Goal: Information Seeking & Learning: Understand process/instructions

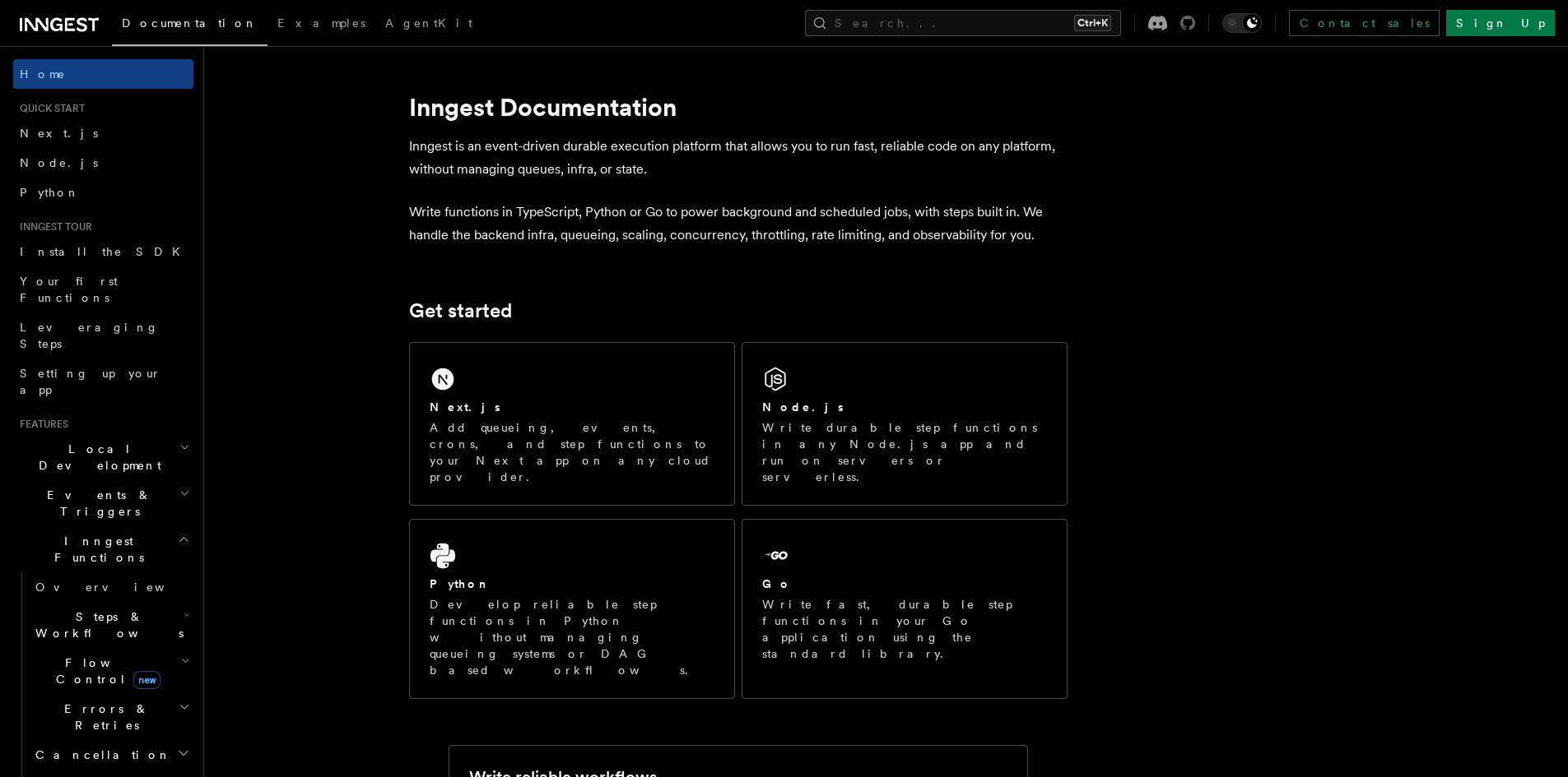
click at [1195, 25] on icon at bounding box center [1188, 23] width 15 height 15
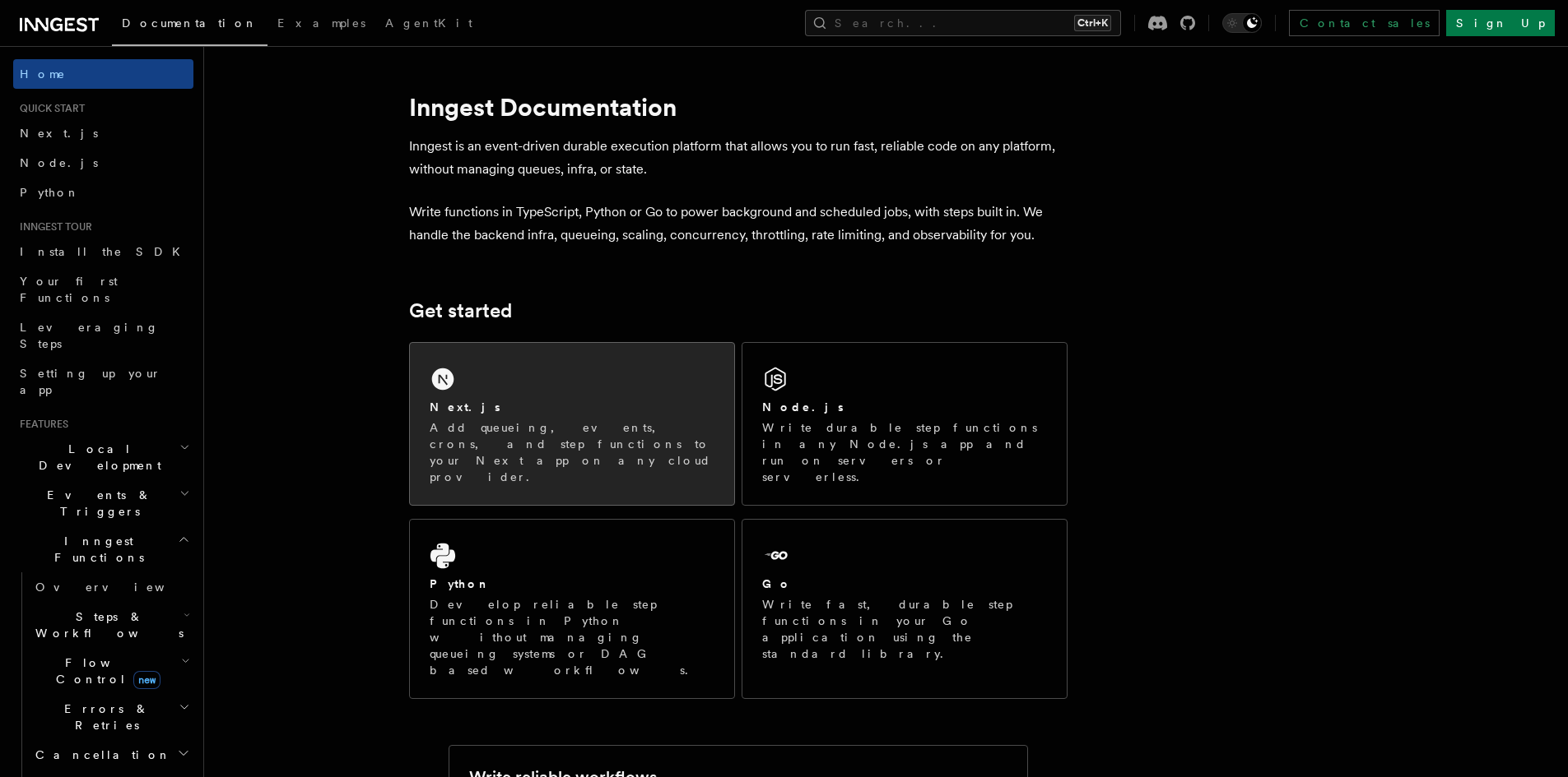
click at [635, 363] on div "Next.js Add queueing, events, crons, and step functions to your Next app on any…" at bounding box center [572, 424] width 324 height 162
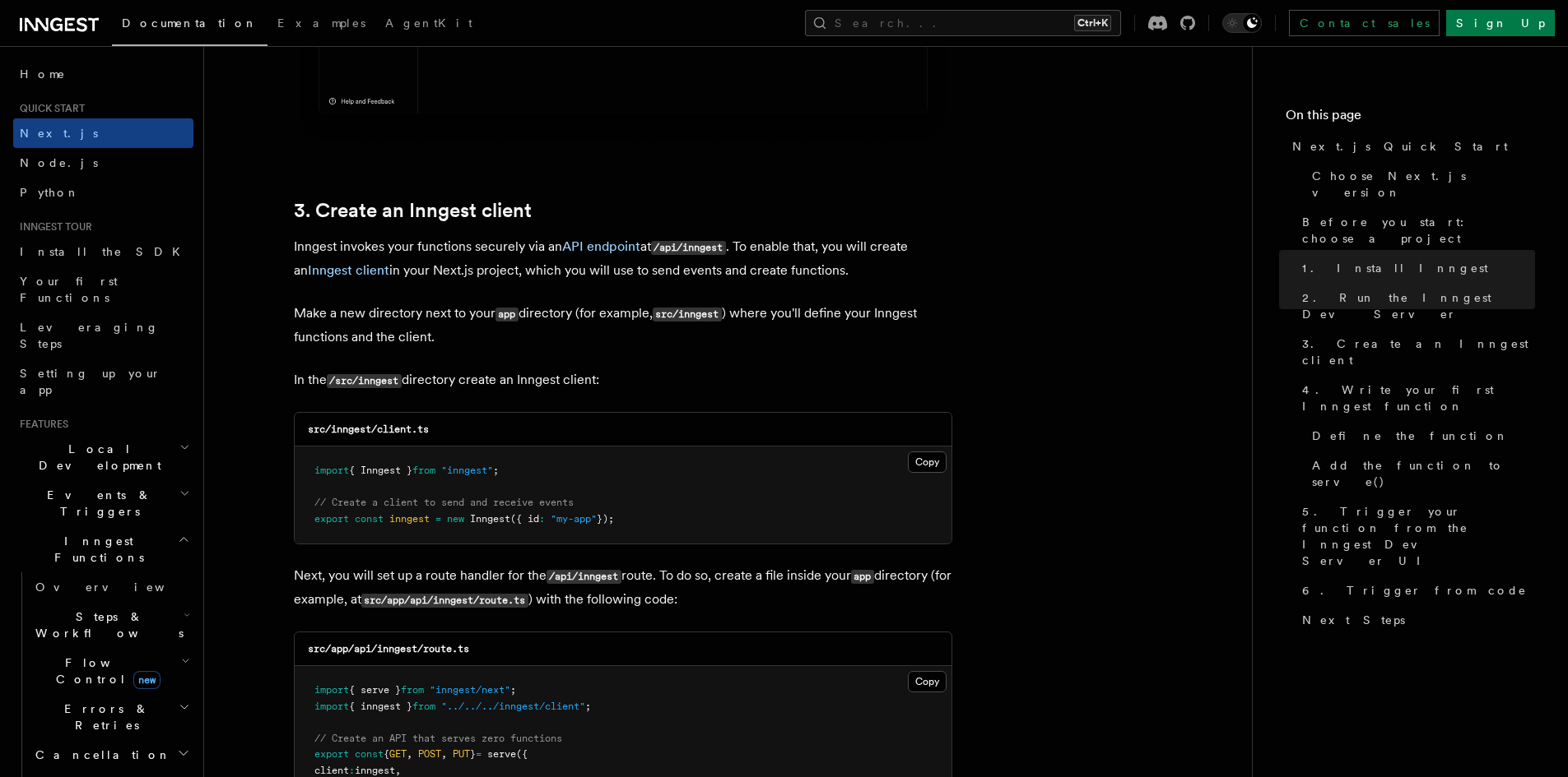
scroll to position [1974, 0]
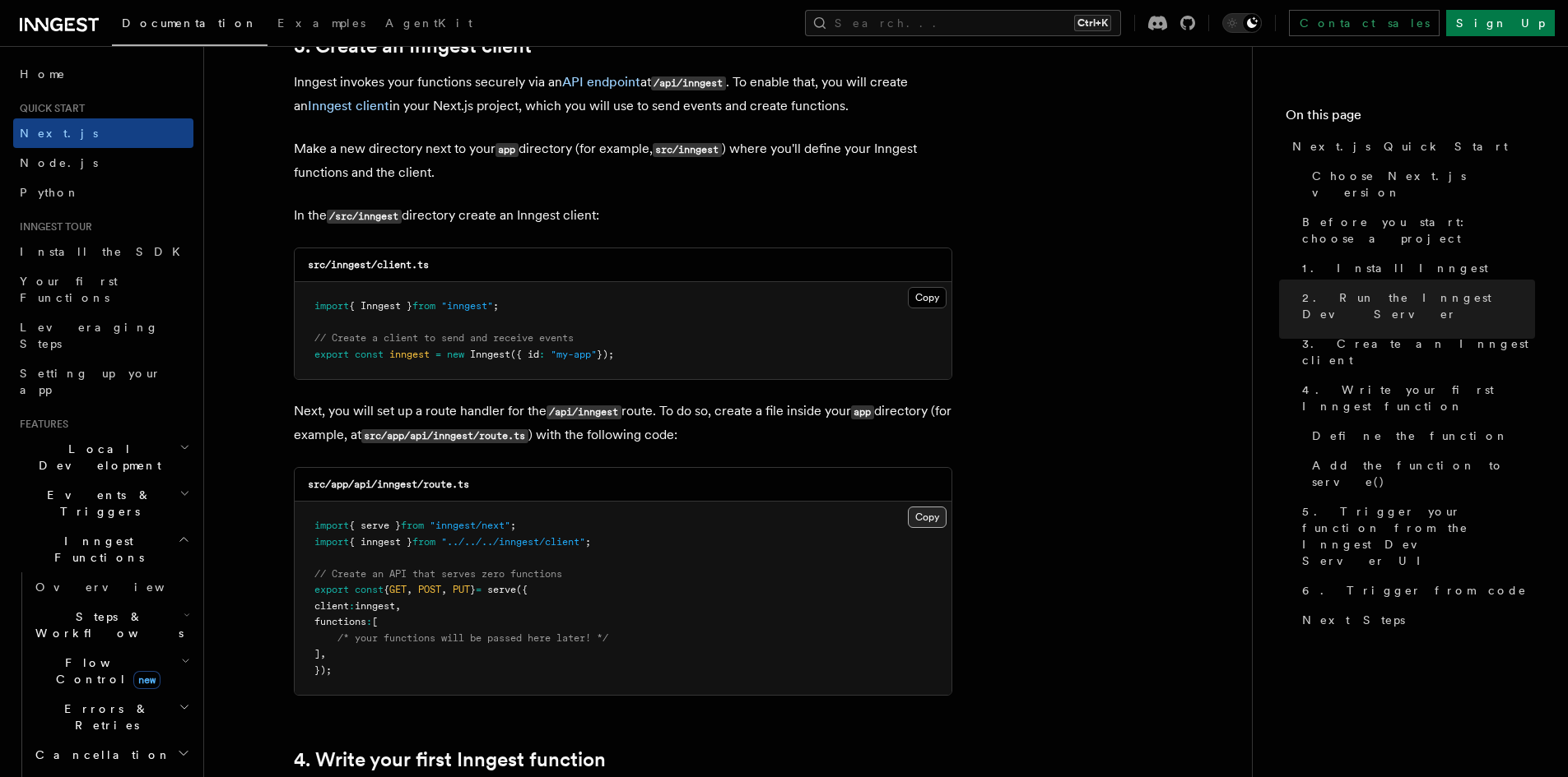
click at [917, 517] on button "Copy Copied" at bounding box center [927, 517] width 39 height 22
click at [942, 301] on button "Copy Copied" at bounding box center [927, 298] width 39 height 22
